Goal: Task Accomplishment & Management: Manage account settings

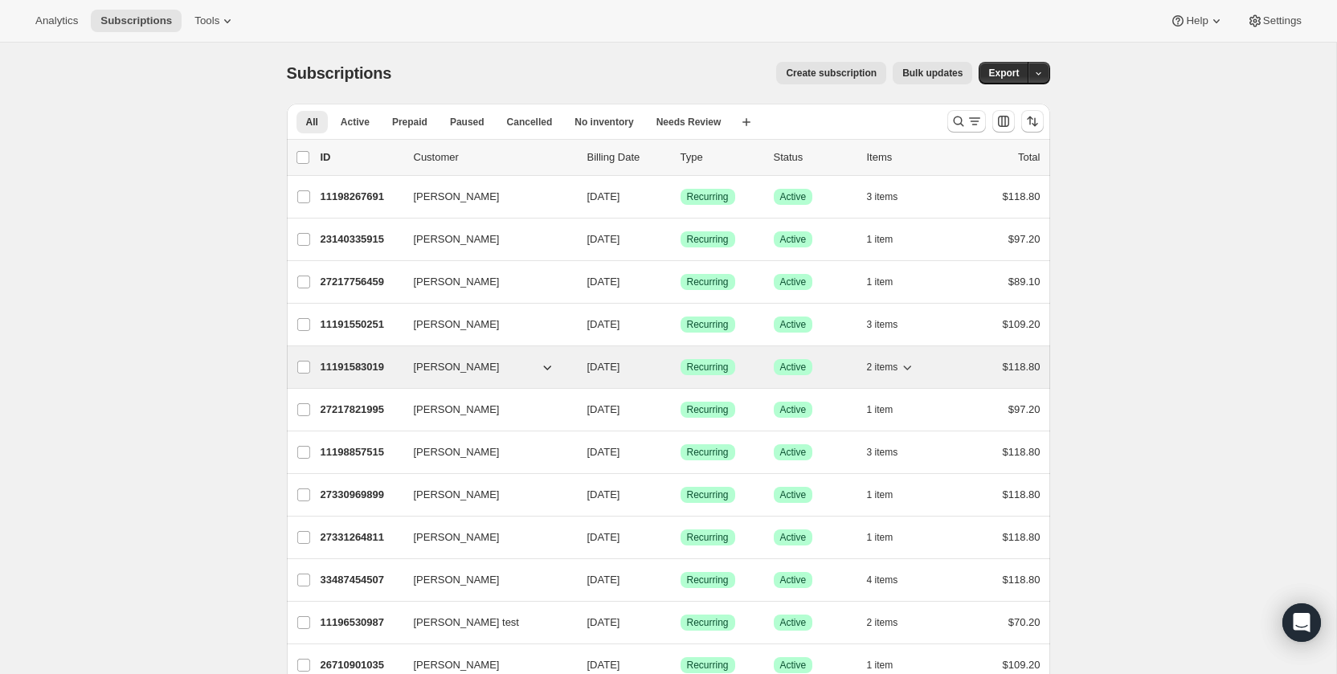
click at [337, 367] on p "11191583019" at bounding box center [361, 367] width 80 height 16
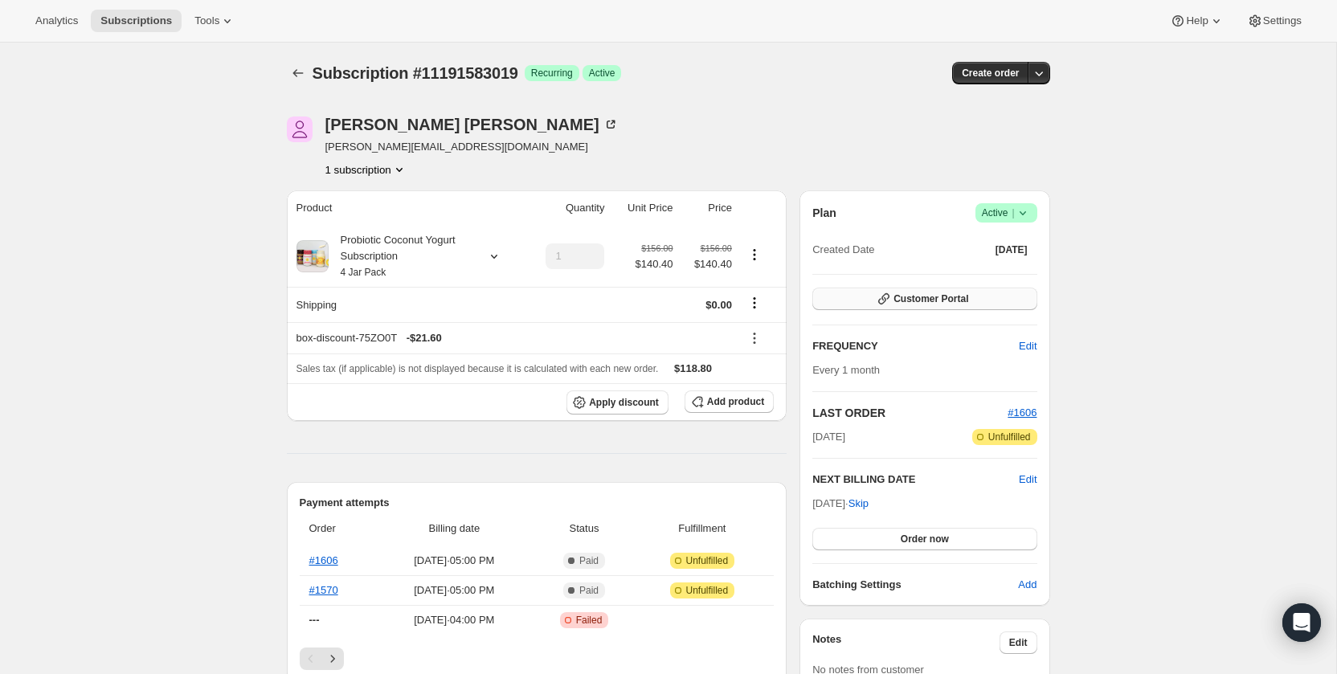
click at [902, 298] on span "Customer Portal" at bounding box center [931, 299] width 75 height 13
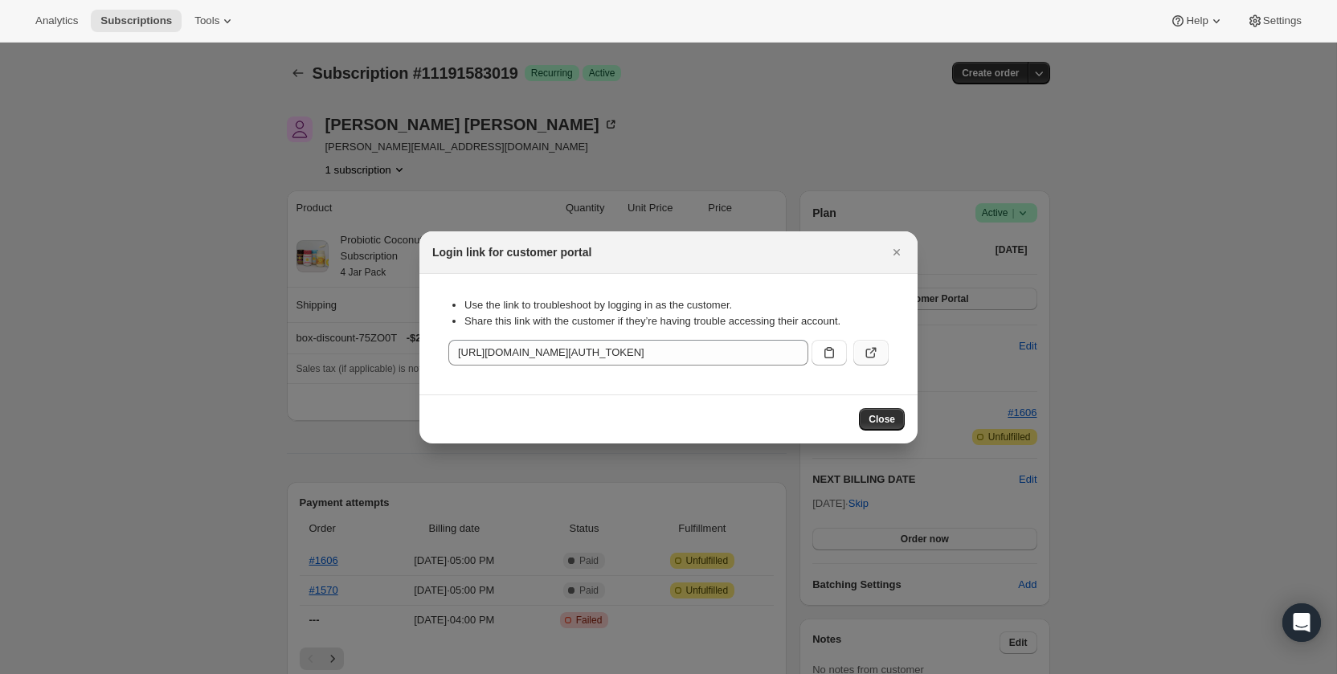
click at [875, 352] on icon ":rc4:" at bounding box center [871, 353] width 16 height 16
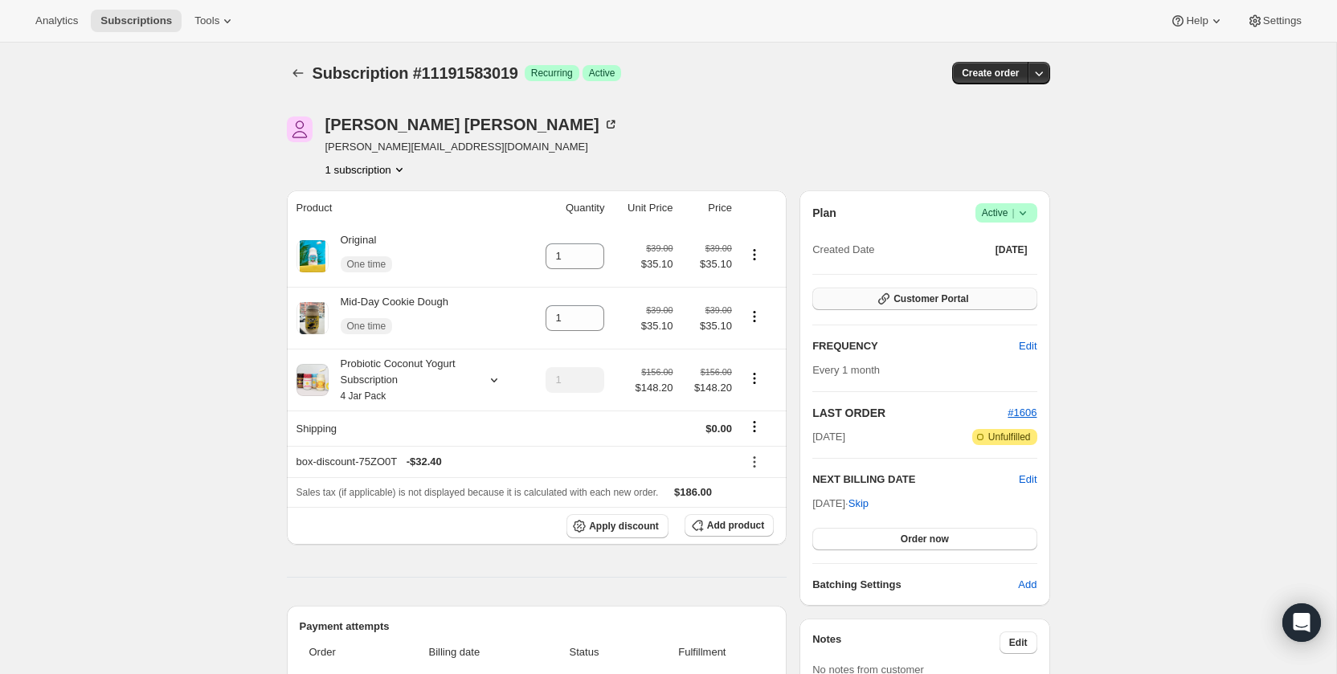
click at [936, 299] on span "Customer Portal" at bounding box center [931, 299] width 75 height 13
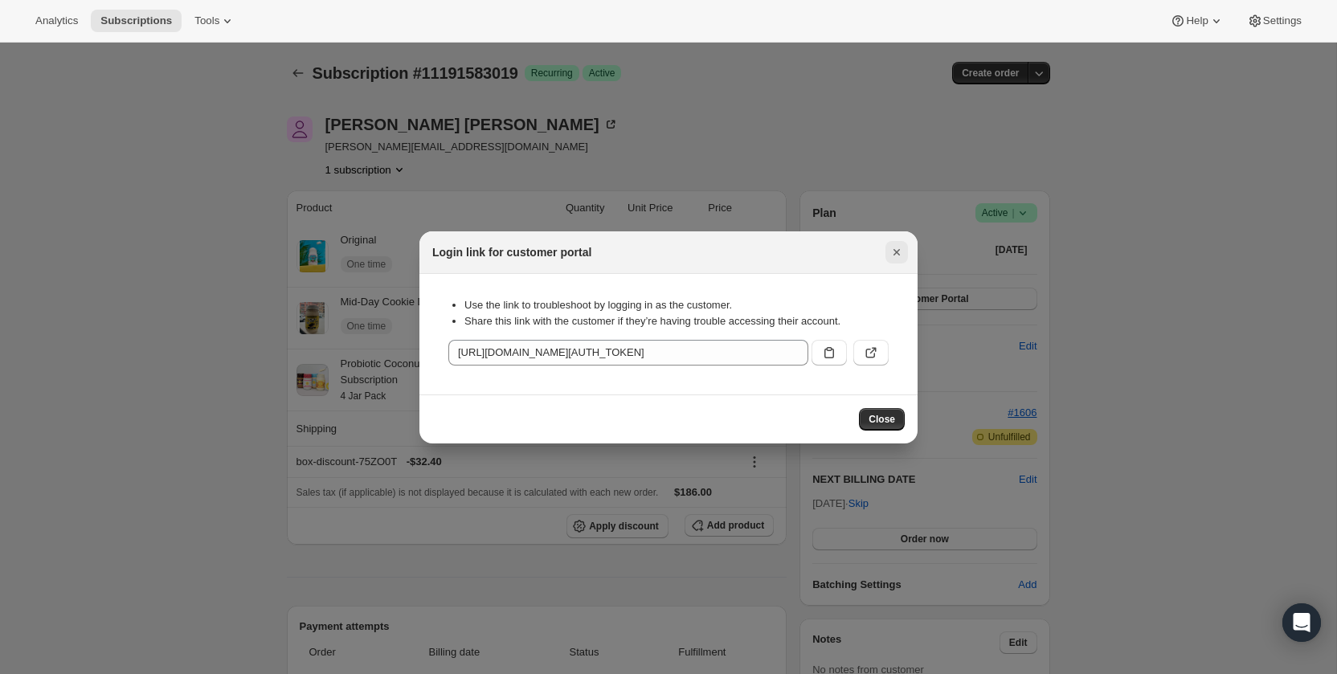
click at [894, 257] on icon "Close" at bounding box center [897, 252] width 16 height 16
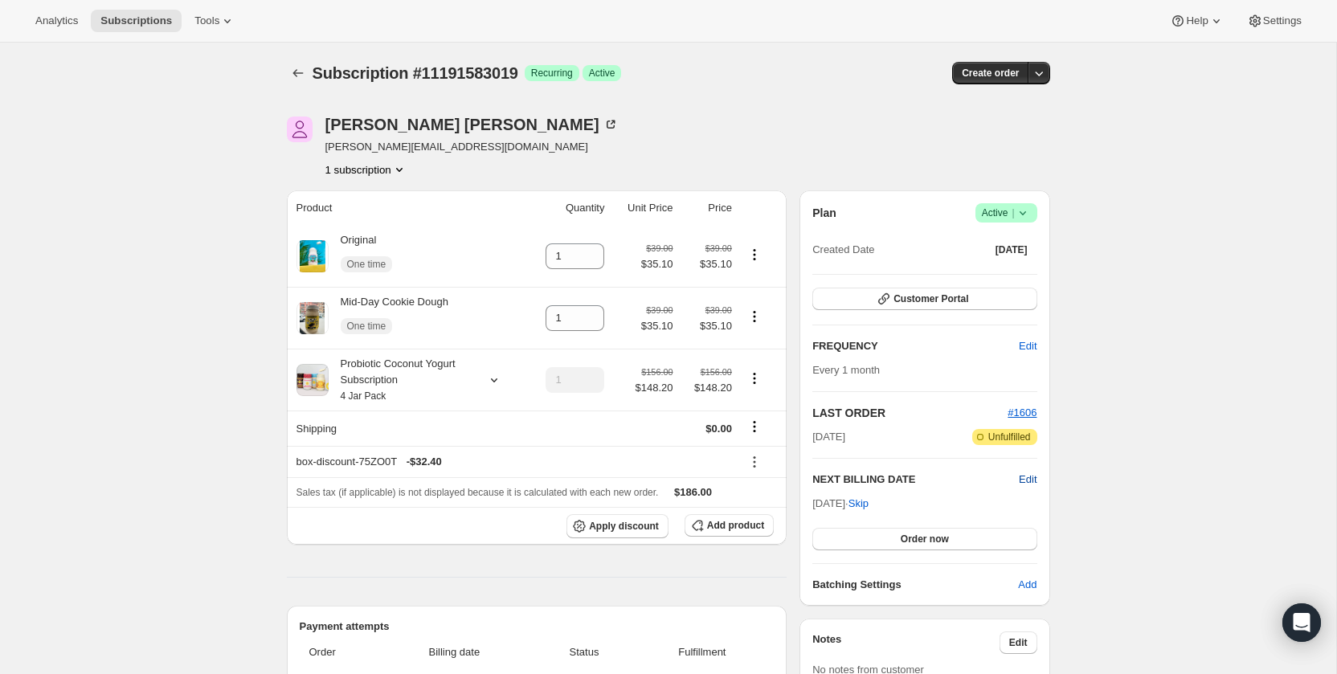
click at [1030, 484] on span "Edit" at bounding box center [1028, 480] width 18 height 16
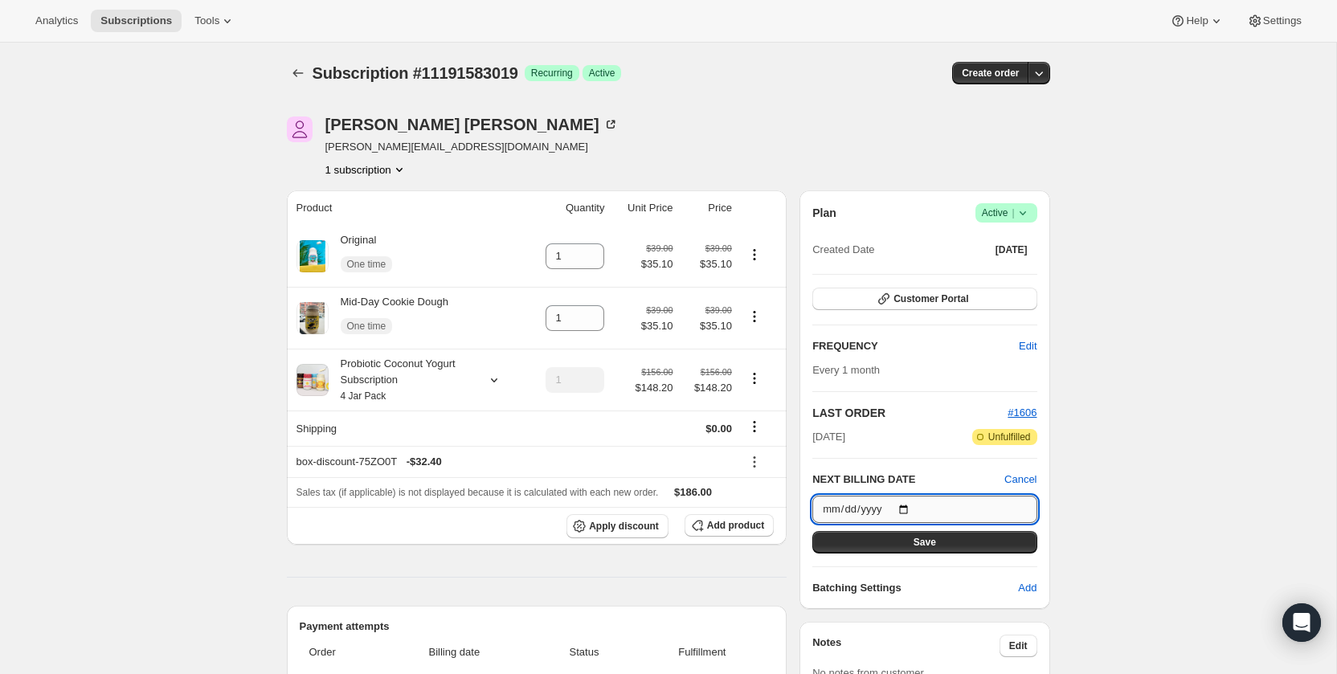
click at [873, 502] on input "2025-11-19" at bounding box center [925, 509] width 224 height 27
click at [911, 508] on input "2025-11-19" at bounding box center [925, 509] width 224 height 27
type input "[DATE]"
click at [905, 544] on button "Save" at bounding box center [925, 542] width 224 height 23
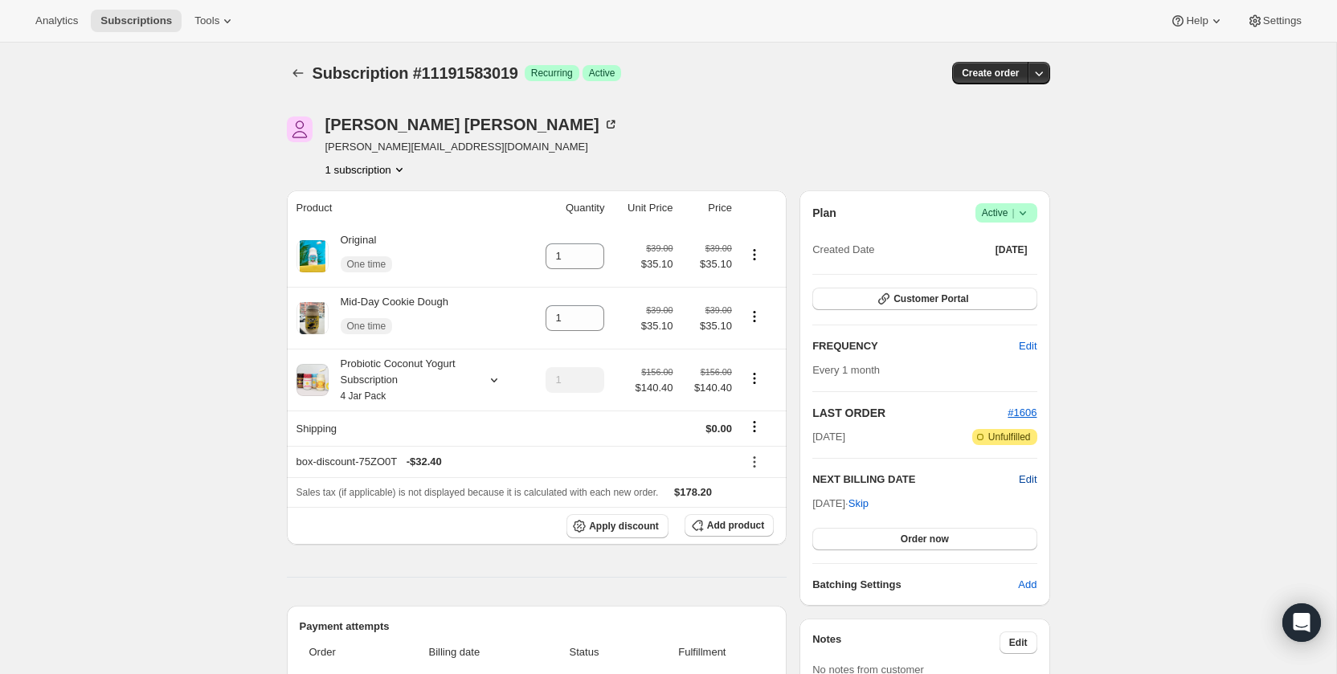
click at [1034, 482] on span "Edit" at bounding box center [1028, 480] width 18 height 16
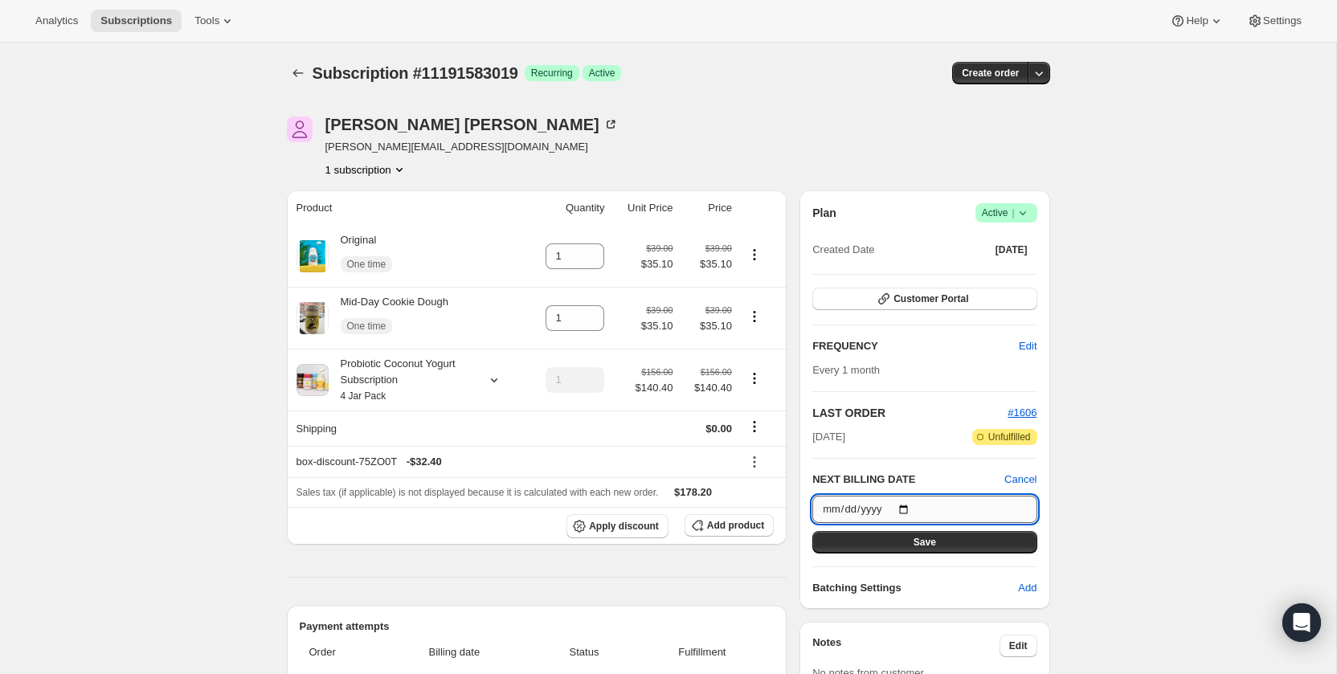
click at [903, 508] on input "[DATE]" at bounding box center [925, 509] width 224 height 27
type input "[DATE]"
click at [923, 537] on span "Save" at bounding box center [925, 542] width 23 height 13
